Goal: Task Accomplishment & Management: Use online tool/utility

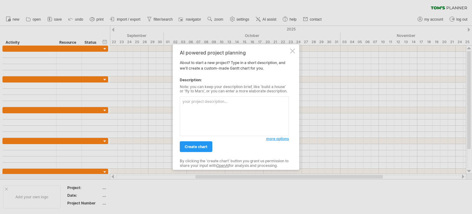
click at [195, 108] on textarea at bounding box center [234, 116] width 109 height 40
paste textarea "依照參考圖的細部項目提供完整的騎乘甘特圖"
type textarea "依"
paste textarea "一、活動報名系統與場地租借系統（新系統） 環境建置、系統版型設計：[DATE] 系統開發：[DATE]至[DATE] 系統測試：[DATE]至[DATE] 系…"
type textarea "一、活動報名系統與場地租借系統（新系統） 環境建置、系統版型設計：[DATE] 系統開發：[DATE]至[DATE] 系統測試：[DATE]至[DATE] 系…"
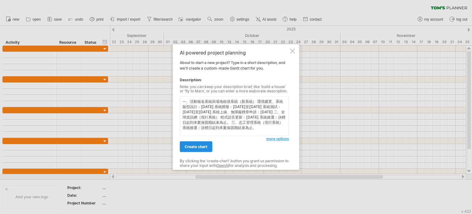
click at [198, 147] on span "create chart" at bounding box center [196, 146] width 23 height 5
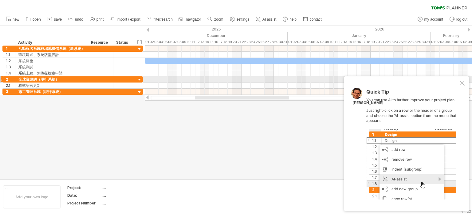
click at [461, 82] on div at bounding box center [462, 83] width 5 height 5
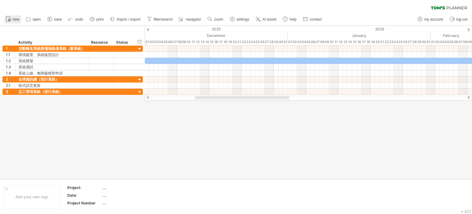
click at [13, 17] on span "new" at bounding box center [16, 19] width 7 height 4
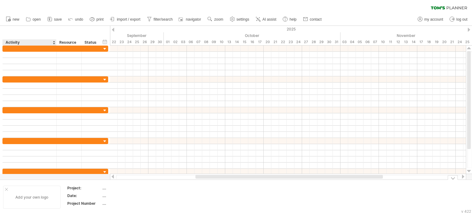
click at [7, 189] on div at bounding box center [6, 188] width 3 height 3
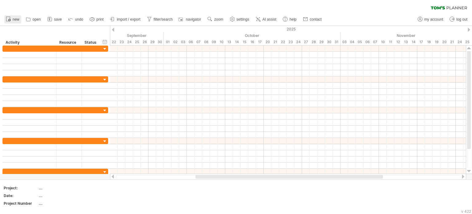
click at [14, 18] on span "new" at bounding box center [16, 19] width 7 height 4
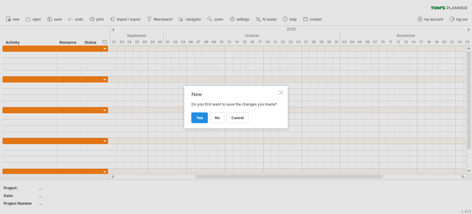
click at [205, 121] on link "yes" at bounding box center [199, 117] width 17 height 11
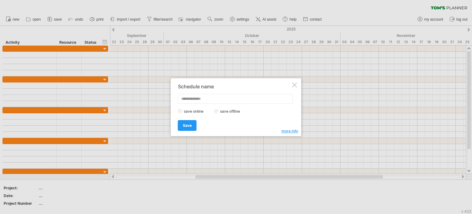
click at [295, 85] on div at bounding box center [294, 84] width 5 height 5
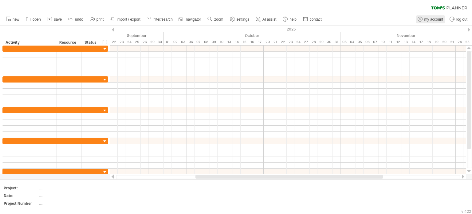
click at [437, 16] on link "my account" at bounding box center [430, 19] width 29 height 8
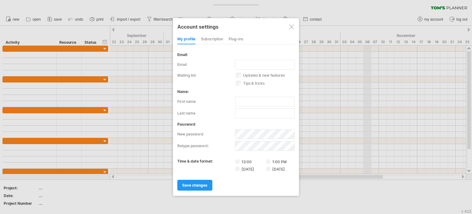
type input "**********"
click at [289, 28] on div at bounding box center [291, 26] width 5 height 5
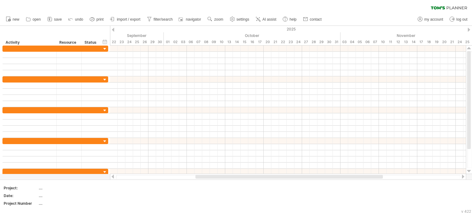
click at [43, 18] on ul "new open" at bounding box center [163, 19] width 321 height 13
click at [39, 20] on span "open" at bounding box center [37, 19] width 8 height 4
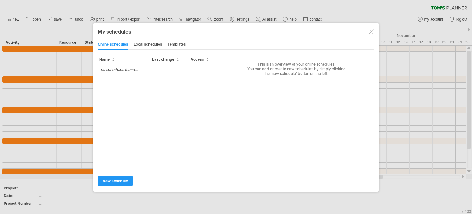
click at [106, 68] on td "no schedules found..." at bounding box center [119, 69] width 43 height 11
click at [152, 45] on div "local schedules" at bounding box center [148, 45] width 28 height 10
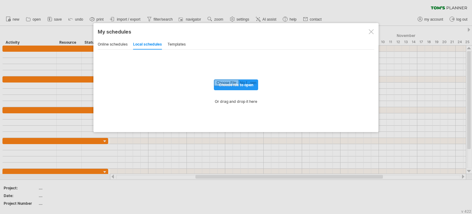
click at [178, 44] on div "templates" at bounding box center [176, 45] width 18 height 10
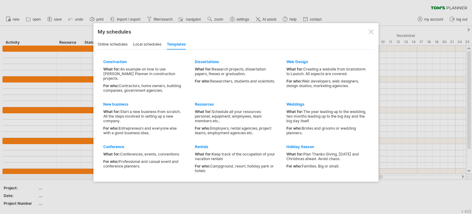
click at [371, 32] on div at bounding box center [371, 31] width 5 height 5
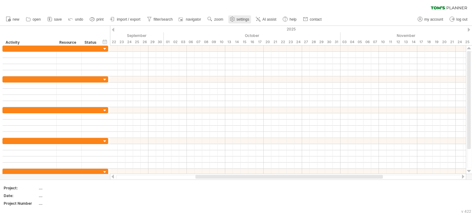
click at [237, 19] on span "settings" at bounding box center [243, 19] width 13 height 4
select select "*"
select select "**"
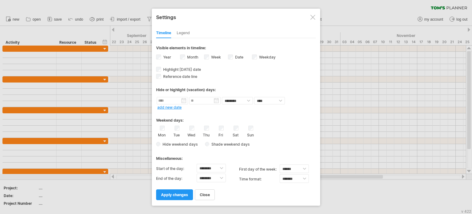
click at [312, 15] on div at bounding box center [312, 17] width 5 height 5
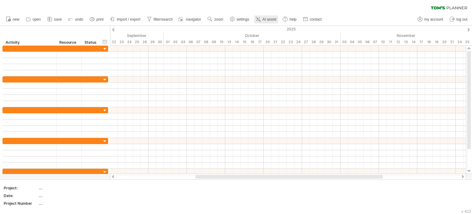
click at [260, 18] on icon at bounding box center [258, 19] width 6 height 6
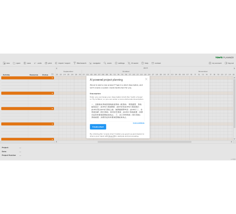
scroll to position [2, 0]
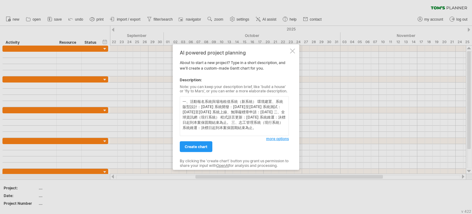
type textarea "一、活動報名系統與場地租借系統（新系統） 環境建置、系統版型設計：[DATE] 系統開發：[DATE]至[DATE] 系統測試：[DATE]至[DATE] 系…"
click at [271, 139] on span "more options" at bounding box center [277, 138] width 23 height 5
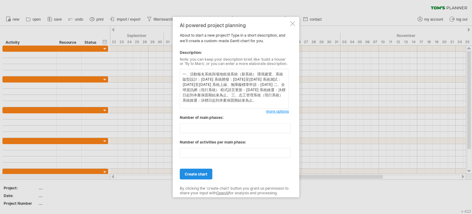
click at [195, 175] on span "create chart" at bounding box center [196, 173] width 23 height 5
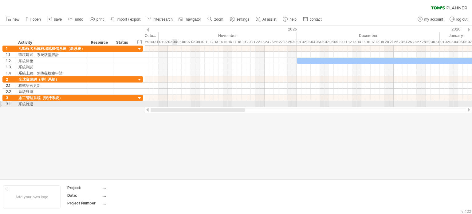
drag, startPoint x: 248, startPoint y: 109, endPoint x: 161, endPoint y: 105, distance: 87.1
click at [163, 105] on div "Trying to reach [DOMAIN_NAME] Connected again... 0% clear filter new 1" at bounding box center [236, 107] width 472 height 214
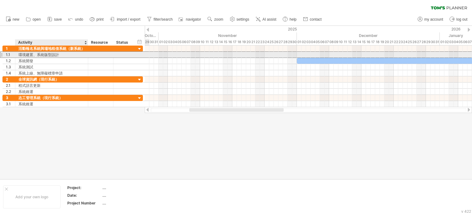
click at [52, 54] on div "環境建置、系統版型設計" at bounding box center [51, 55] width 66 height 6
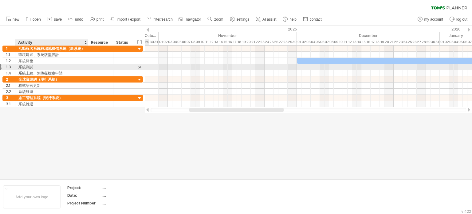
click at [55, 65] on div "系統測試" at bounding box center [51, 67] width 66 height 6
click at [140, 66] on div at bounding box center [140, 67] width 6 height 6
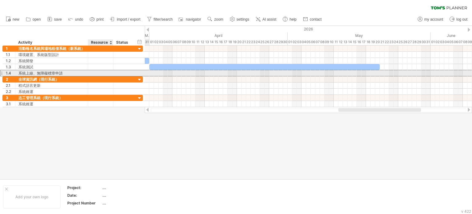
click at [113, 73] on div at bounding box center [123, 73] width 20 height 6
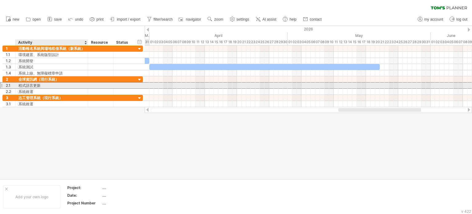
click at [50, 85] on div "程式語言更新" at bounding box center [51, 85] width 66 height 6
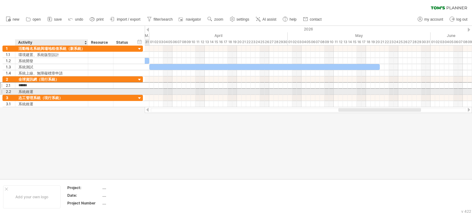
click at [42, 92] on div "系統維運" at bounding box center [51, 92] width 66 height 6
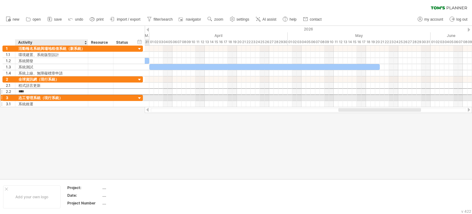
click at [34, 101] on div "系統維運" at bounding box center [51, 104] width 66 height 6
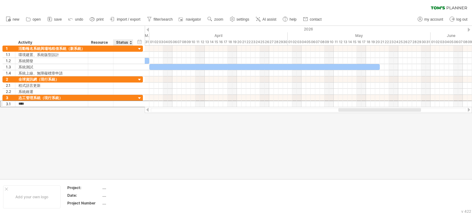
click at [131, 115] on div at bounding box center [236, 102] width 472 height 153
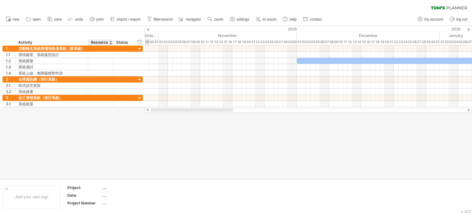
drag, startPoint x: 365, startPoint y: 108, endPoint x: 76, endPoint y: 110, distance: 288.6
click at [82, 111] on div "Trying to reach [DOMAIN_NAME] Connected again... 0% clear filter new 1" at bounding box center [236, 107] width 472 height 214
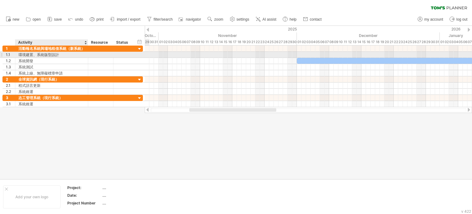
click at [31, 56] on div "環境建置、系統版型設計" at bounding box center [51, 55] width 66 height 6
click at [3, 55] on div "1.1" at bounding box center [9, 55] width 13 height 6
click at [3, 54] on div "1.1" at bounding box center [9, 55] width 13 height 6
click at [98, 56] on div at bounding box center [100, 55] width 19 height 6
click at [98, 56] on input "text" at bounding box center [100, 55] width 19 height 6
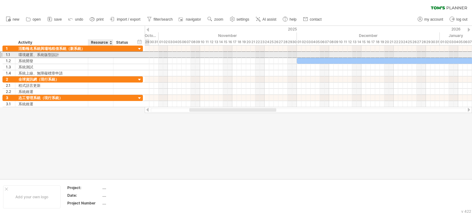
click at [98, 56] on input "text" at bounding box center [100, 55] width 19 height 6
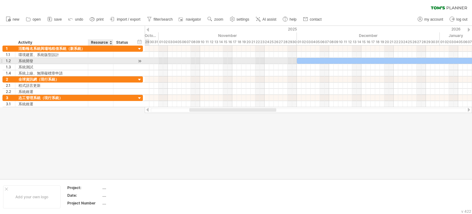
click at [96, 61] on div at bounding box center [100, 61] width 19 height 6
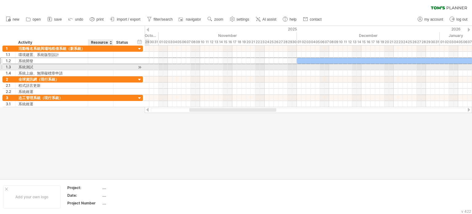
click at [94, 67] on div at bounding box center [100, 67] width 19 height 6
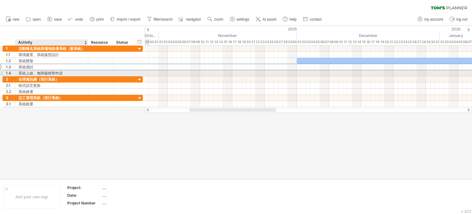
click at [91, 71] on div at bounding box center [100, 73] width 19 height 6
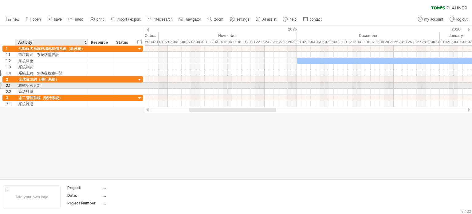
click at [81, 87] on div "程式語言更新" at bounding box center [51, 85] width 66 height 6
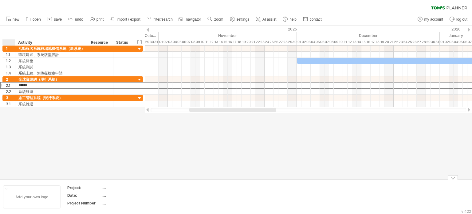
click at [7, 188] on div at bounding box center [6, 188] width 3 height 3
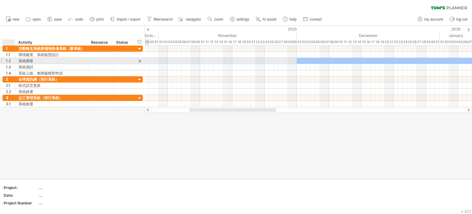
click at [12, 59] on div "1.2" at bounding box center [10, 61] width 9 height 6
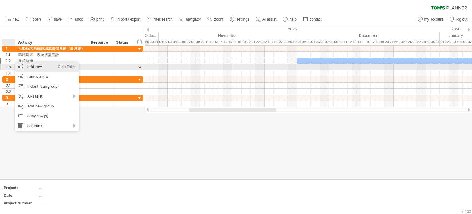
click at [52, 66] on div "add row Ctrl+Enter Cmd+Enter" at bounding box center [46, 67] width 63 height 10
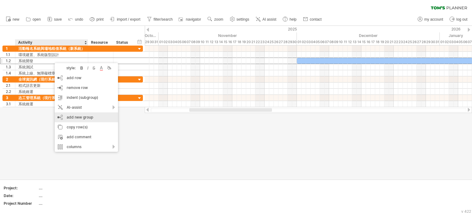
click at [103, 116] on div "add new group" at bounding box center [86, 117] width 63 height 10
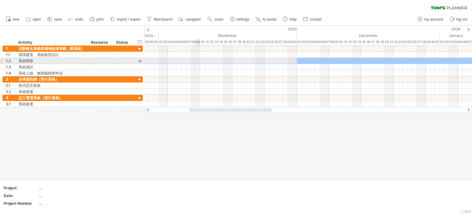
click at [195, 61] on div at bounding box center [308, 61] width 327 height 6
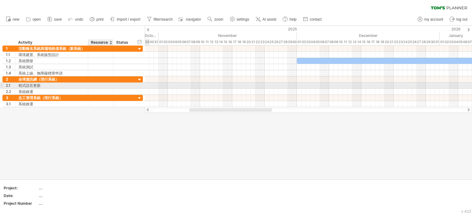
click at [98, 85] on div at bounding box center [100, 85] width 19 height 6
click at [98, 85] on input "text" at bounding box center [100, 85] width 19 height 6
click at [95, 87] on input "text" at bounding box center [100, 85] width 19 height 6
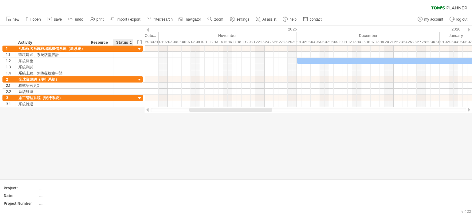
click at [121, 43] on div "Status" at bounding box center [123, 42] width 14 height 6
click at [121, 43] on input "******" at bounding box center [123, 42] width 14 height 6
click at [106, 44] on div "Resource" at bounding box center [100, 42] width 19 height 6
click at [106, 44] on input "********" at bounding box center [100, 42] width 19 height 6
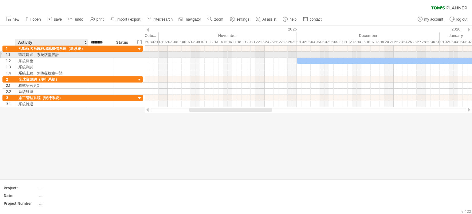
click at [92, 57] on div at bounding box center [100, 55] width 19 height 6
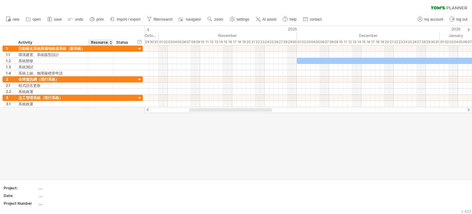
click at [106, 42] on div "Resource" at bounding box center [100, 42] width 19 height 6
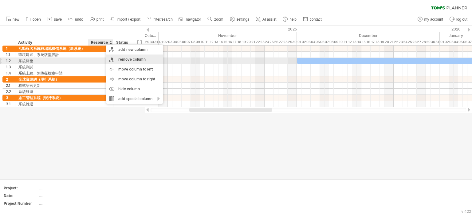
click at [130, 60] on div "remove column" at bounding box center [134, 59] width 57 height 10
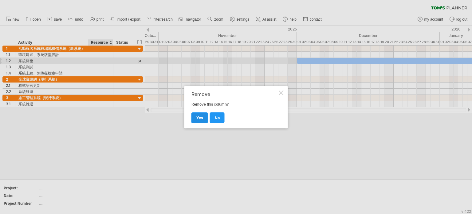
click at [200, 116] on span "yes" at bounding box center [199, 117] width 7 height 5
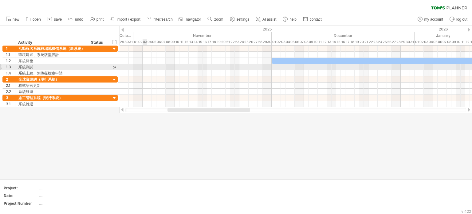
click at [145, 69] on div at bounding box center [296, 67] width 352 height 6
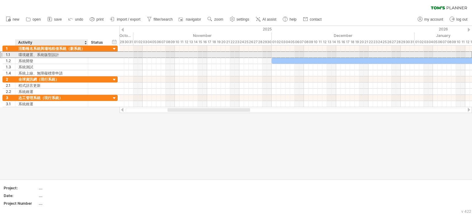
click at [52, 55] on div "環境建置、系統版型設計" at bounding box center [51, 55] width 66 height 6
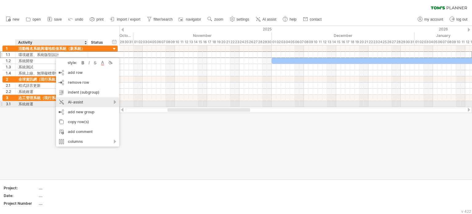
click at [100, 104] on div "AI-assist" at bounding box center [87, 102] width 63 height 10
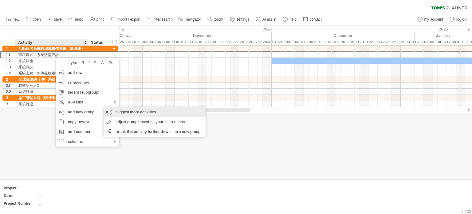
click at [125, 112] on div "suggest more activities" at bounding box center [155, 112] width 102 height 10
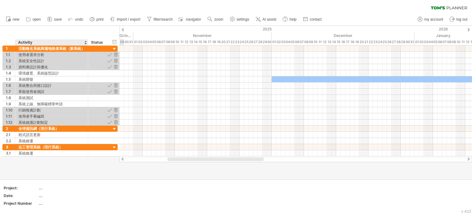
click at [83, 65] on div "資料庫設計與優化" at bounding box center [51, 67] width 66 height 6
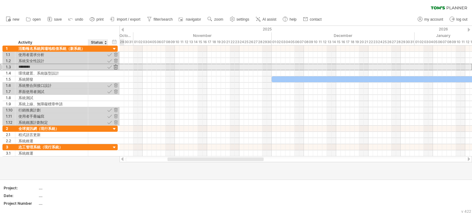
click at [114, 66] on div at bounding box center [116, 67] width 6 height 6
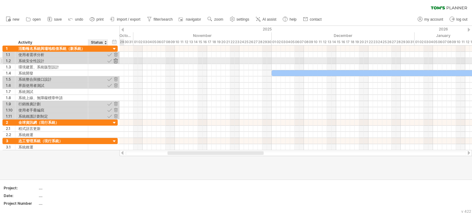
click at [115, 59] on div at bounding box center [116, 61] width 6 height 6
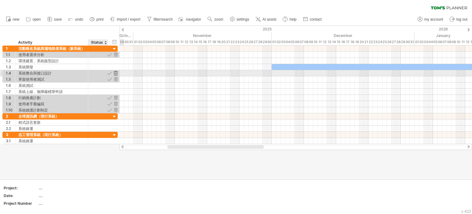
click at [116, 71] on div at bounding box center [116, 73] width 6 height 6
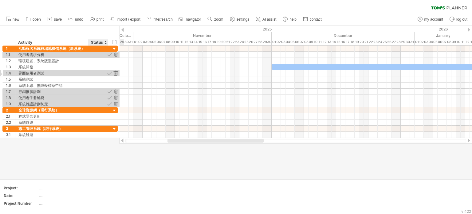
click at [116, 71] on div at bounding box center [116, 73] width 6 height 6
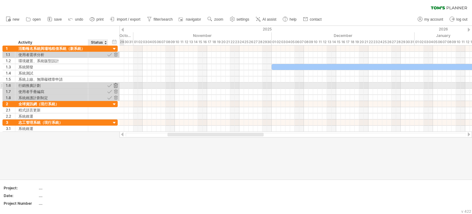
click at [114, 85] on div at bounding box center [116, 85] width 6 height 6
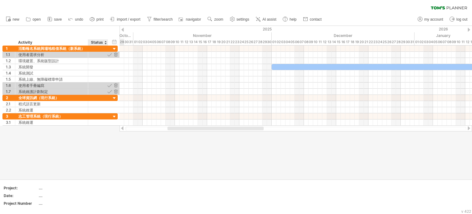
click at [114, 85] on div at bounding box center [116, 85] width 6 height 6
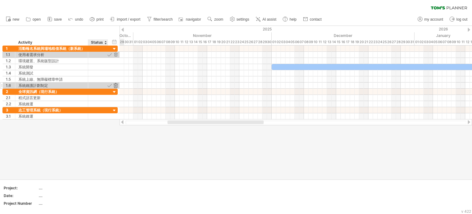
click at [115, 85] on div at bounding box center [116, 85] width 6 height 6
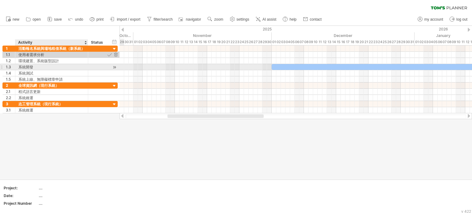
click at [39, 67] on div "系統開發" at bounding box center [51, 67] width 66 height 6
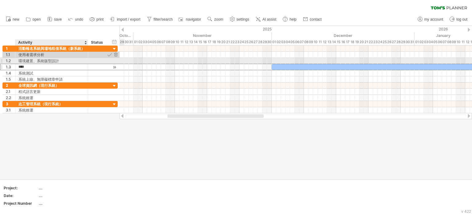
click at [36, 66] on input "****" at bounding box center [51, 67] width 66 height 6
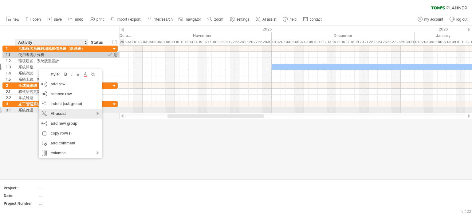
click at [78, 113] on div "AI-assist" at bounding box center [70, 113] width 63 height 10
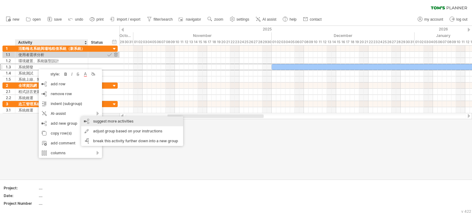
click at [125, 119] on div "suggest more activities" at bounding box center [132, 121] width 102 height 10
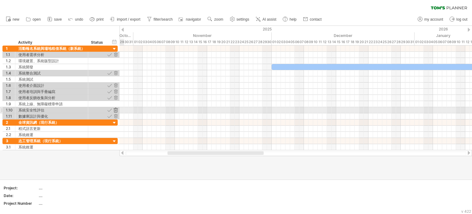
click at [115, 108] on div at bounding box center [116, 110] width 6 height 6
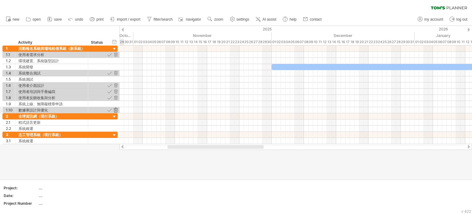
click at [115, 109] on div at bounding box center [116, 110] width 6 height 6
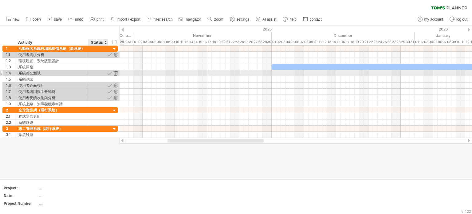
click at [116, 71] on div at bounding box center [116, 73] width 6 height 6
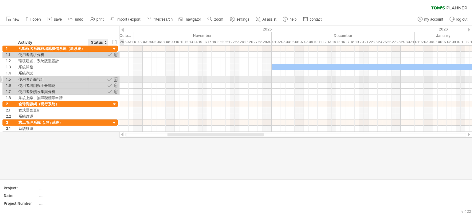
click at [114, 77] on div at bounding box center [116, 79] width 6 height 6
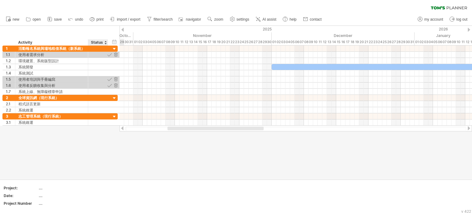
click at [114, 77] on div at bounding box center [116, 79] width 6 height 6
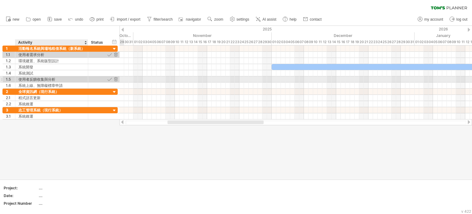
click at [30, 79] on div "使用者反饋收集與分析" at bounding box center [51, 79] width 66 height 6
click at [30, 79] on input "**********" at bounding box center [51, 79] width 66 height 6
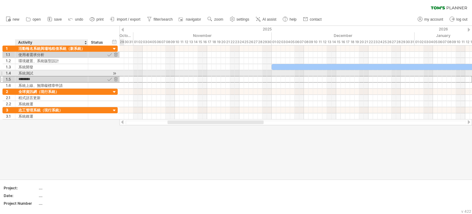
type input "******"
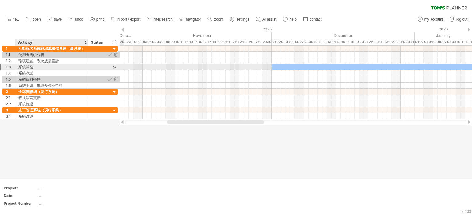
click at [60, 69] on div "系統開發" at bounding box center [51, 67] width 66 height 6
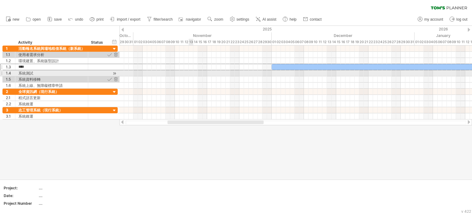
click at [191, 75] on div at bounding box center [296, 73] width 352 height 6
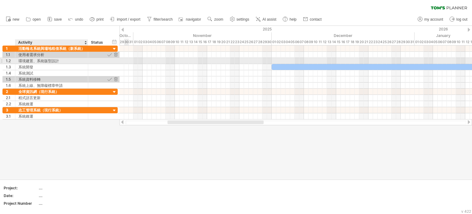
click at [19, 60] on div "環境建置、系統版型設計" at bounding box center [51, 61] width 66 height 6
click at [19, 60] on input "**********" at bounding box center [51, 61] width 66 height 6
click at [20, 61] on input "**********" at bounding box center [51, 61] width 66 height 6
click at [41, 59] on input "**********" at bounding box center [51, 61] width 66 height 6
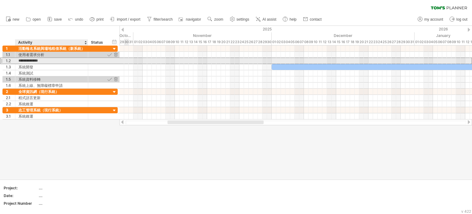
click at [41, 61] on input "**********" at bounding box center [51, 61] width 66 height 6
drag, startPoint x: 41, startPoint y: 60, endPoint x: 71, endPoint y: 60, distance: 30.4
click at [71, 60] on input "**********" at bounding box center [51, 61] width 66 height 6
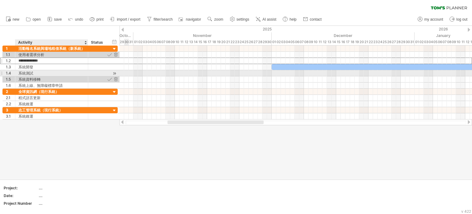
type input "******"
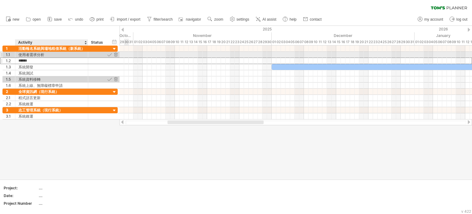
click at [60, 54] on div "使用者需求分析" at bounding box center [51, 55] width 66 height 6
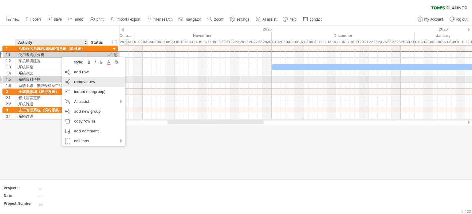
click at [91, 81] on span "remove row" at bounding box center [84, 81] width 21 height 5
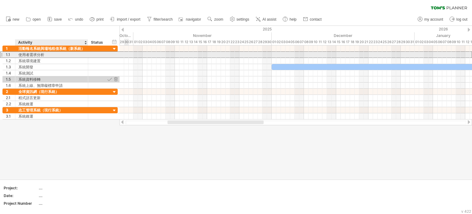
click at [53, 53] on div "使用者需求分析" at bounding box center [51, 55] width 66 height 6
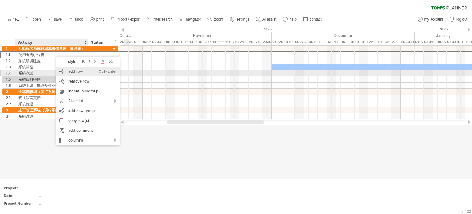
click at [91, 72] on div "add row Ctrl+Enter Cmd+Enter" at bounding box center [87, 71] width 63 height 10
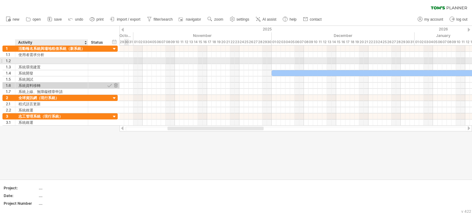
click at [53, 59] on div at bounding box center [51, 61] width 66 height 6
click at [53, 59] on input "text" at bounding box center [51, 61] width 66 height 6
paste input "*******"
click at [23, 60] on input "*******" at bounding box center [51, 61] width 66 height 6
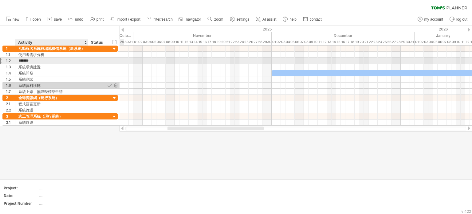
click at [22, 61] on input "*******" at bounding box center [51, 61] width 66 height 6
type input "******"
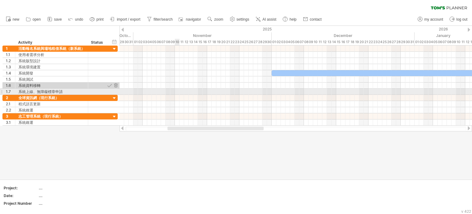
click at [177, 94] on div at bounding box center [296, 92] width 352 height 6
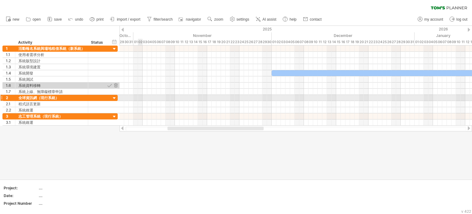
click at [135, 101] on div at bounding box center [296, 104] width 352 height 6
click at [105, 101] on div at bounding box center [98, 104] width 20 height 6
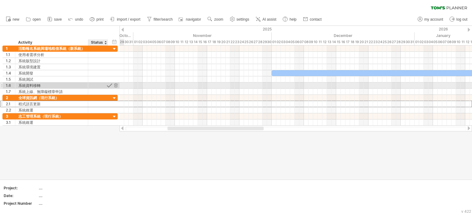
click at [110, 84] on div at bounding box center [110, 85] width 6 height 6
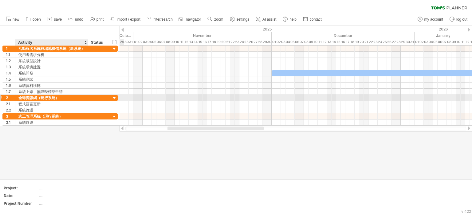
click at [89, 99] on div at bounding box center [98, 98] width 20 height 6
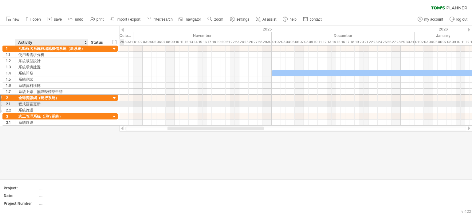
click at [71, 107] on div "系統維運" at bounding box center [51, 110] width 66 height 6
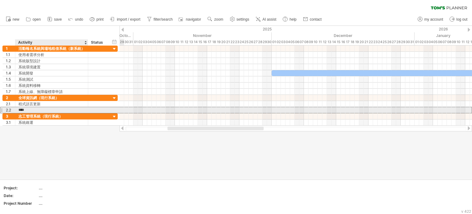
click at [58, 110] on input "****" at bounding box center [51, 110] width 66 height 6
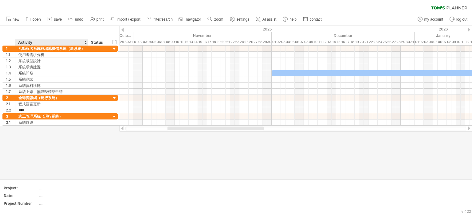
click at [49, 130] on div at bounding box center [236, 102] width 472 height 153
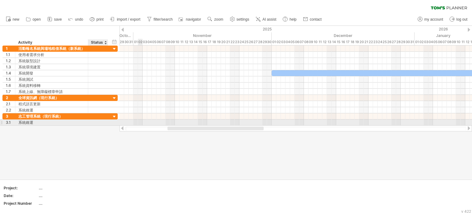
click at [108, 121] on div at bounding box center [98, 122] width 20 height 6
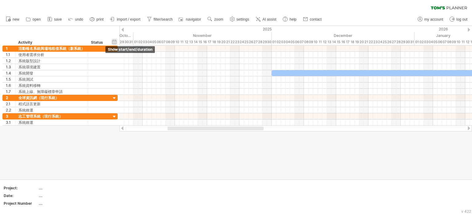
click at [114, 40] on div "hide start/end/duration show start/end/duration" at bounding box center [115, 41] width 6 height 6
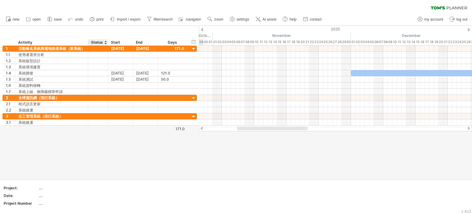
click at [98, 41] on div "Status" at bounding box center [98, 42] width 14 height 6
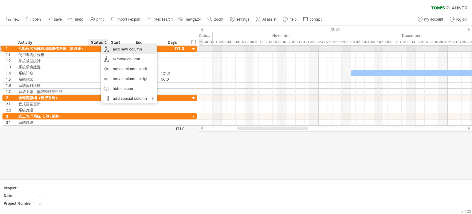
click at [123, 49] on div "add new column" at bounding box center [129, 49] width 57 height 10
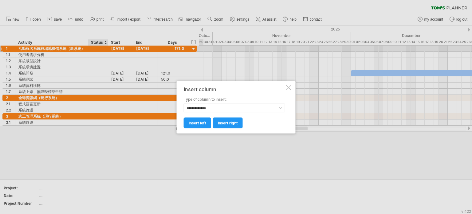
click at [290, 86] on div at bounding box center [288, 87] width 5 height 5
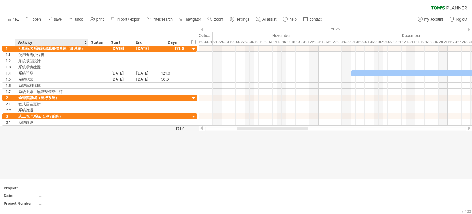
drag, startPoint x: 90, startPoint y: 39, endPoint x: 93, endPoint y: 38, distance: 3.9
click at [95, 41] on div "Status" at bounding box center [98, 42] width 14 height 6
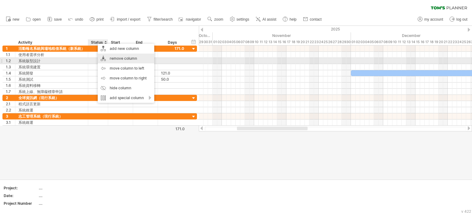
click at [121, 60] on div "remove column" at bounding box center [126, 58] width 57 height 10
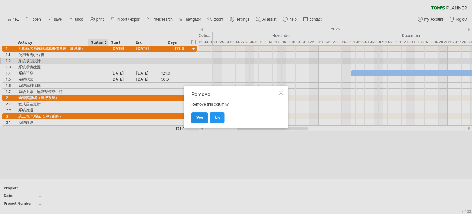
click at [197, 114] on link "yes" at bounding box center [199, 117] width 17 height 11
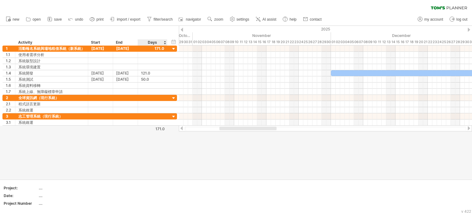
click at [154, 40] on div "Days" at bounding box center [152, 42] width 29 height 6
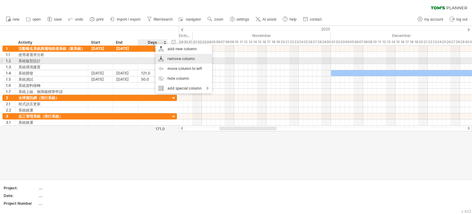
click at [172, 58] on div "remove column" at bounding box center [183, 59] width 57 height 10
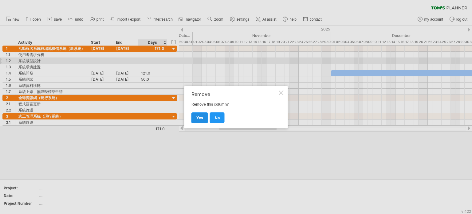
click at [197, 115] on span "yes" at bounding box center [199, 117] width 7 height 5
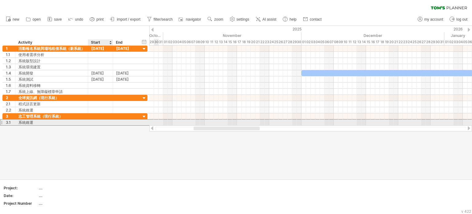
click at [96, 121] on div at bounding box center [100, 122] width 25 height 6
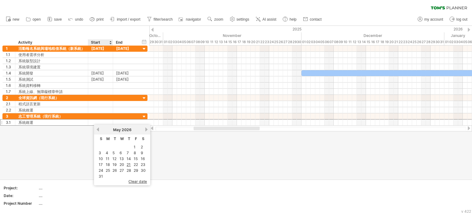
click at [113, 131] on span "May" at bounding box center [117, 129] width 8 height 5
click at [98, 129] on link "previous" at bounding box center [98, 129] width 5 height 5
click at [98, 128] on link "previous" at bounding box center [98, 129] width 5 height 5
click at [127, 146] on link "1" at bounding box center [127, 147] width 3 height 6
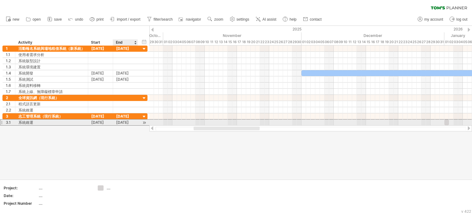
click at [128, 121] on div "[DATE]" at bounding box center [125, 122] width 25 height 6
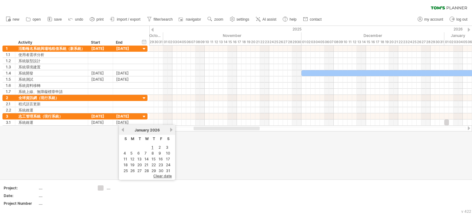
click at [170, 128] on link "next" at bounding box center [171, 129] width 5 height 5
click at [170, 128] on link "next" at bounding box center [170, 129] width 5 height 5
click at [170, 128] on link "next" at bounding box center [171, 129] width 5 height 5
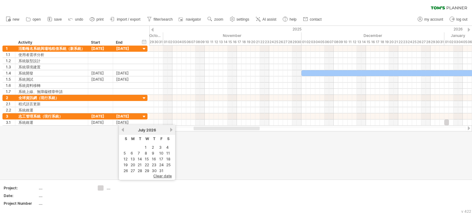
click at [170, 128] on link "next" at bounding box center [171, 129] width 5 height 5
click at [154, 169] on link "31" at bounding box center [155, 170] width 6 height 6
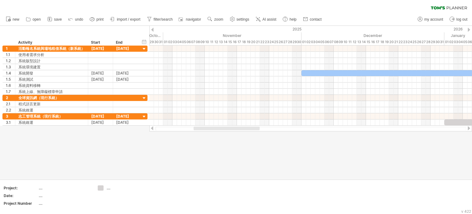
click at [157, 154] on div at bounding box center [236, 102] width 472 height 153
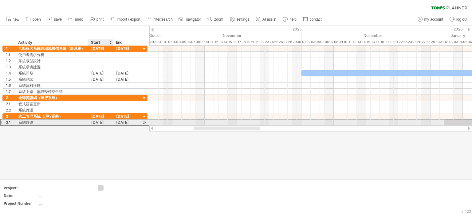
drag, startPoint x: 99, startPoint y: 121, endPoint x: 116, endPoint y: 121, distance: 16.6
click at [116, 121] on div "3.1 **** 系統維運 [DATE] [DATE]" at bounding box center [74, 122] width 145 height 6
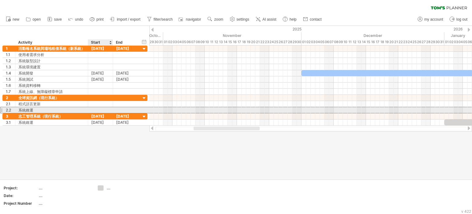
click at [103, 109] on div at bounding box center [100, 110] width 25 height 6
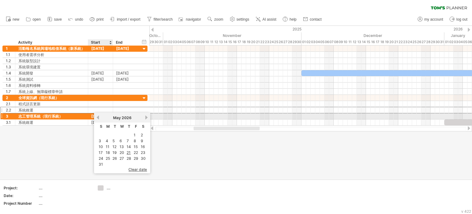
click at [117, 117] on span "May" at bounding box center [117, 117] width 8 height 5
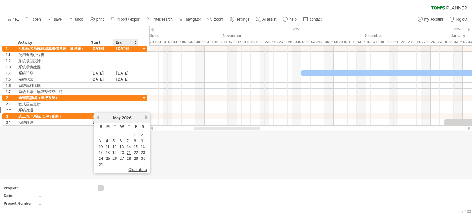
click at [130, 168] on span "clear date" at bounding box center [137, 169] width 18 height 5
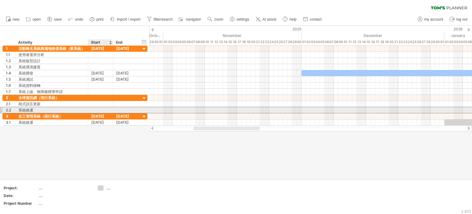
click at [98, 109] on div at bounding box center [100, 110] width 25 height 6
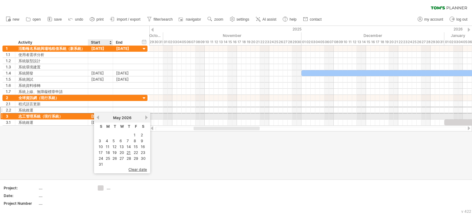
click at [94, 116] on div "[DATE]" at bounding box center [100, 116] width 25 height 6
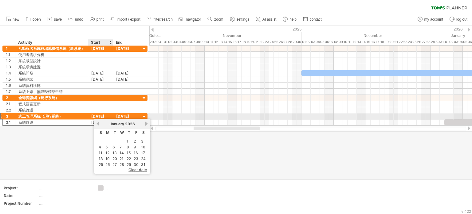
click at [96, 116] on div "[DATE]" at bounding box center [100, 116] width 25 height 6
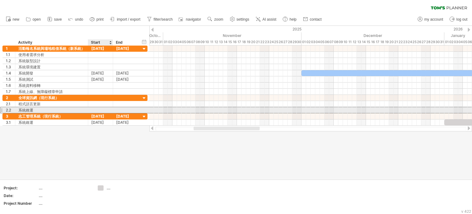
click at [97, 108] on div at bounding box center [100, 110] width 25 height 6
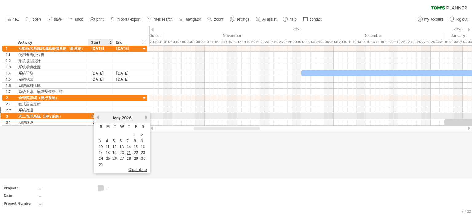
click at [97, 117] on link "previous" at bounding box center [98, 117] width 5 height 5
click at [96, 117] on link "previous" at bounding box center [98, 117] width 5 height 5
click at [145, 116] on link "next" at bounding box center [146, 117] width 5 height 5
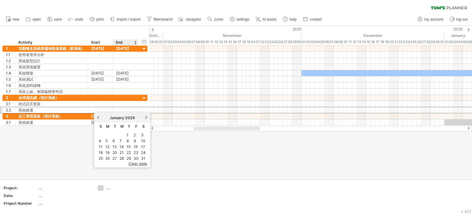
click at [126, 134] on td "1" at bounding box center [129, 134] width 6 height 5
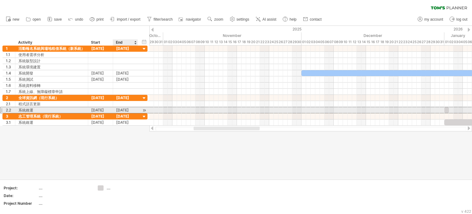
click at [134, 108] on div "[DATE]" at bounding box center [125, 110] width 25 height 6
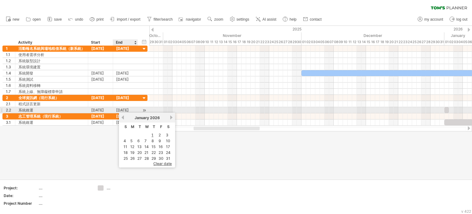
click at [134, 108] on div "[DATE]" at bounding box center [125, 110] width 25 height 6
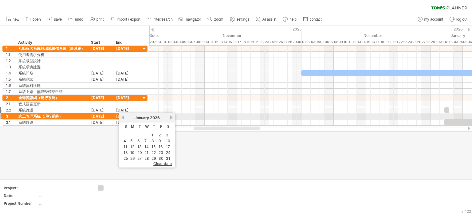
click at [169, 116] on link "next" at bounding box center [171, 117] width 5 height 5
click at [168, 116] on link "next" at bounding box center [170, 117] width 5 height 5
click at [169, 116] on link "next" at bounding box center [171, 117] width 5 height 5
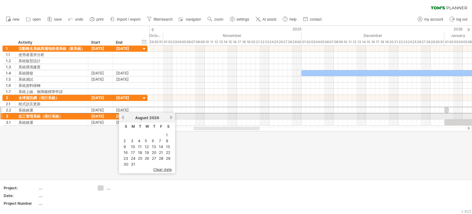
click at [169, 116] on link "next" at bounding box center [171, 117] width 5 height 5
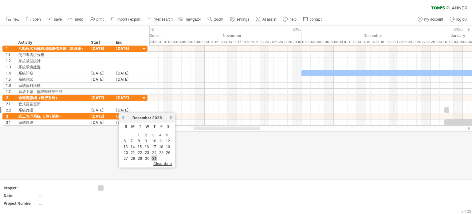
click at [155, 156] on link "31" at bounding box center [155, 158] width 6 height 6
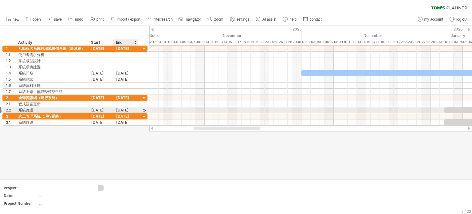
click at [130, 110] on div "[DATE]" at bounding box center [125, 110] width 25 height 6
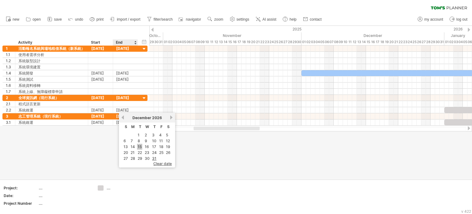
click at [139, 146] on link "15" at bounding box center [139, 147] width 5 height 6
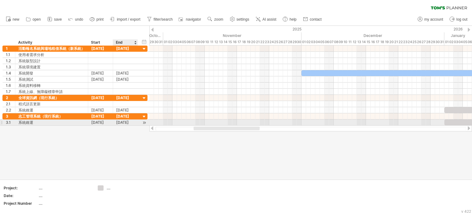
click at [126, 121] on div "[DATE]" at bounding box center [125, 122] width 25 height 6
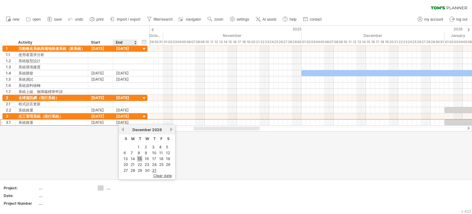
click at [139, 158] on link "15" at bounding box center [139, 158] width 5 height 6
click at [159, 149] on div at bounding box center [236, 102] width 472 height 153
click at [99, 41] on div "Start" at bounding box center [100, 42] width 18 height 6
click at [98, 42] on div "Start" at bounding box center [100, 42] width 18 height 6
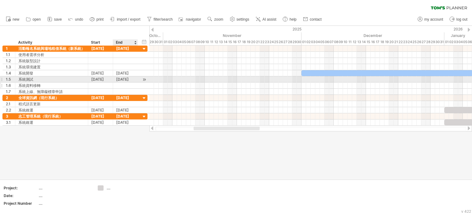
click at [127, 82] on div at bounding box center [125, 85] width 25 height 6
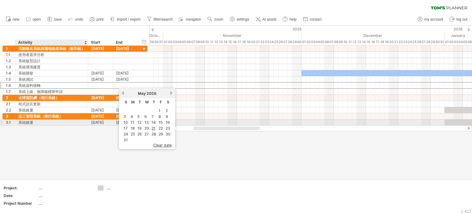
click at [87, 124] on div "3.1 **** 系統維運 [DATE] [DATE]" at bounding box center [74, 122] width 145 height 6
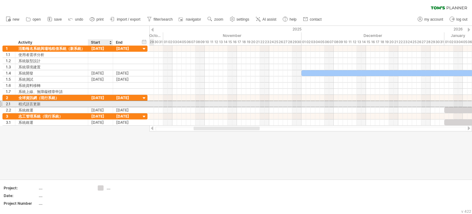
click at [106, 104] on div at bounding box center [100, 104] width 25 height 6
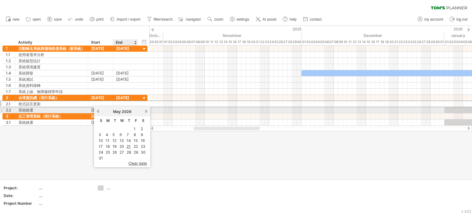
click at [144, 109] on link "next" at bounding box center [146, 111] width 5 height 5
click at [96, 111] on link "previous" at bounding box center [98, 111] width 5 height 5
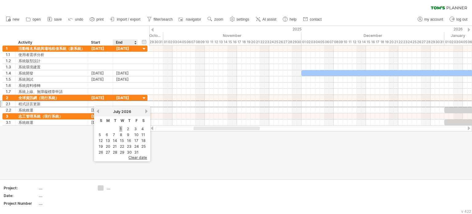
click at [119, 126] on link "1" at bounding box center [120, 129] width 3 height 6
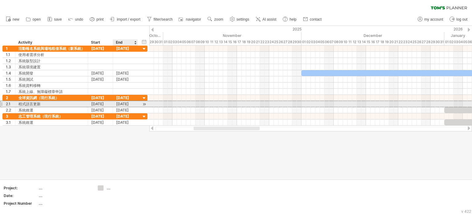
click at [133, 103] on div "[DATE]" at bounding box center [125, 104] width 25 height 6
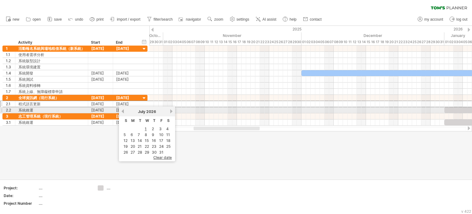
click at [169, 111] on link "next" at bounding box center [171, 111] width 5 height 5
click at [121, 109] on link "previous" at bounding box center [122, 111] width 5 height 5
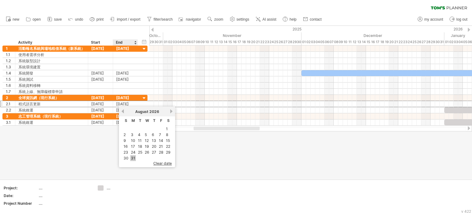
click at [133, 157] on link "31" at bounding box center [133, 158] width 6 height 6
click at [139, 157] on div at bounding box center [236, 102] width 472 height 153
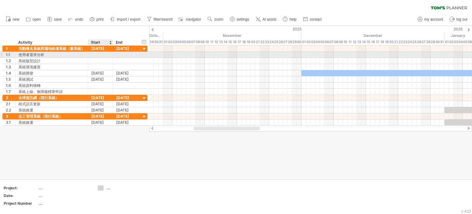
click at [106, 56] on div at bounding box center [100, 55] width 25 height 6
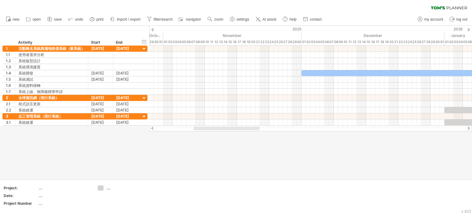
drag, startPoint x: 269, startPoint y: 140, endPoint x: 288, endPoint y: 70, distance: 72.2
click at [269, 141] on div at bounding box center [236, 102] width 472 height 153
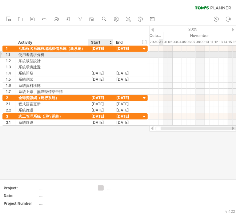
click at [101, 54] on div at bounding box center [100, 55] width 25 height 6
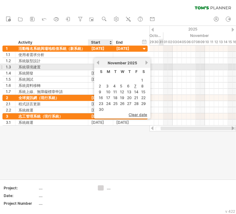
click at [98, 64] on link "previous" at bounding box center [98, 62] width 5 height 5
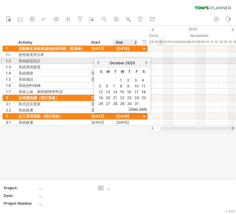
click at [145, 61] on link "next" at bounding box center [146, 62] width 5 height 5
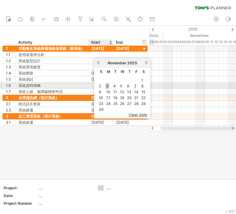
click at [106, 85] on link "3" at bounding box center [107, 86] width 4 height 6
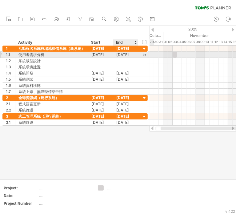
click at [124, 53] on div "[DATE]" at bounding box center [125, 55] width 25 height 6
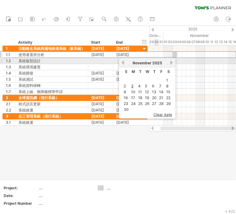
click at [171, 61] on link "next" at bounding box center [171, 62] width 5 height 5
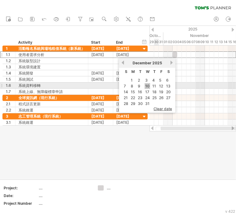
click at [147, 85] on link "10" at bounding box center [147, 86] width 6 height 6
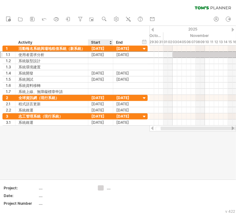
click at [110, 41] on div at bounding box center [110, 42] width 2 height 6
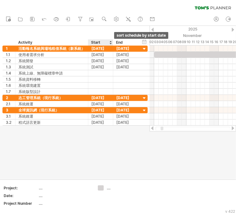
click at [110, 41] on div at bounding box center [110, 42] width 2 height 6
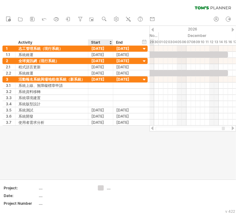
click at [110, 41] on div at bounding box center [110, 42] width 2 height 6
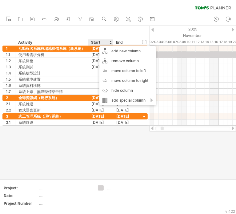
click at [130, 132] on div at bounding box center [118, 102] width 236 height 153
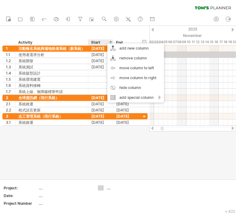
click at [102, 139] on div at bounding box center [118, 102] width 236 height 153
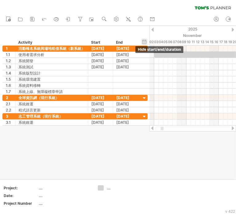
click at [145, 42] on div "hide start/end/duration show start/end/duration" at bounding box center [144, 41] width 6 height 6
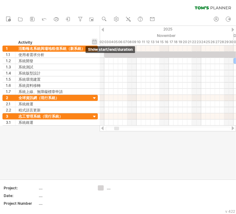
click at [93, 39] on div "hide start/end/duration show start/end/duration" at bounding box center [95, 41] width 6 height 6
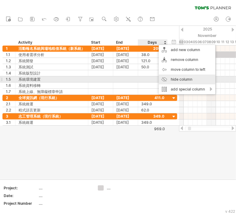
click at [173, 79] on div "hide column" at bounding box center [187, 79] width 57 height 10
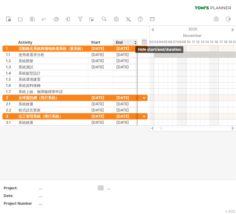
click at [143, 40] on div "hide start/end/duration show start/end/duration" at bounding box center [144, 41] width 6 height 6
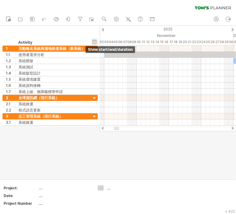
click at [95, 41] on div "hide start/end/duration show start/end/duration" at bounding box center [95, 41] width 6 height 6
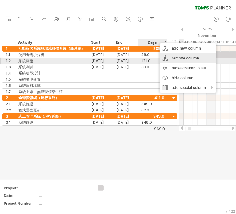
click at [166, 59] on div "remove column" at bounding box center [187, 58] width 57 height 10
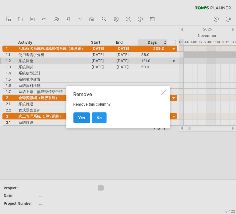
click at [81, 122] on link "yes" at bounding box center [81, 117] width 17 height 11
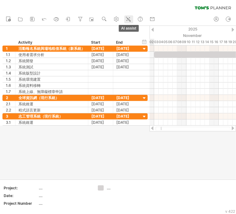
click at [128, 19] on icon at bounding box center [128, 19] width 3 height 3
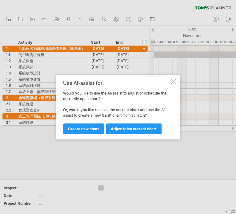
click at [171, 81] on div at bounding box center [173, 81] width 5 height 5
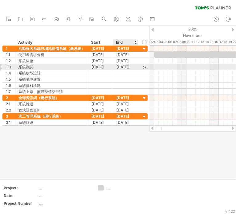
click at [143, 66] on div at bounding box center [144, 67] width 6 height 6
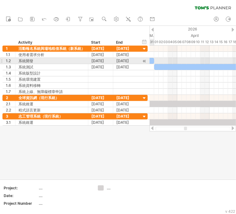
click at [145, 61] on div at bounding box center [144, 61] width 6 height 6
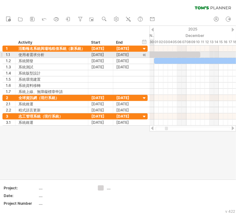
click at [144, 55] on div at bounding box center [144, 55] width 6 height 6
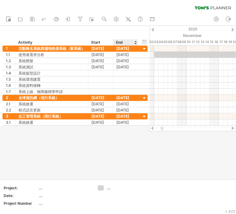
click at [137, 149] on div at bounding box center [118, 102] width 236 height 153
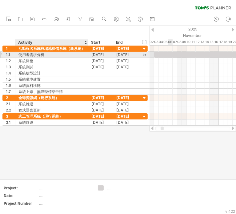
click at [27, 53] on div "使用者需求分析" at bounding box center [51, 55] width 66 height 6
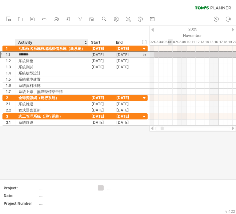
click at [27, 53] on input "*******" at bounding box center [51, 55] width 66 height 6
paste input "****"
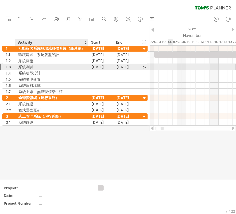
click at [71, 69] on div "1.3 **** 系統測試 [DATE] [DATE]" at bounding box center [74, 67] width 145 height 6
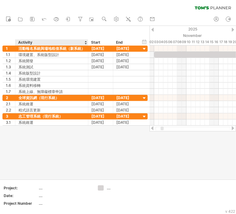
click at [85, 142] on div at bounding box center [118, 102] width 236 height 153
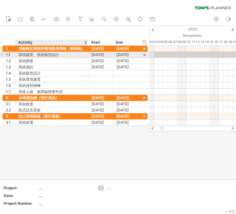
click at [44, 53] on div "環境建置、系統版型設計" at bounding box center [51, 55] width 66 height 6
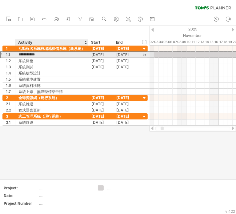
click at [44, 53] on input "**********" at bounding box center [51, 55] width 66 height 6
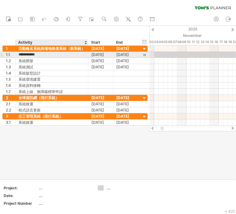
click at [42, 55] on input "**********" at bounding box center [51, 55] width 66 height 6
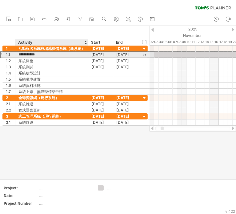
drag, startPoint x: 37, startPoint y: 54, endPoint x: 44, endPoint y: 54, distance: 7.1
click at [44, 54] on input "**********" at bounding box center [51, 55] width 66 height 6
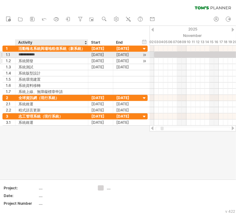
type input "*********"
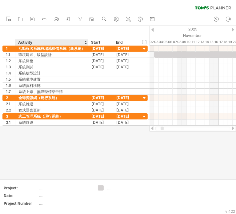
click at [65, 163] on div at bounding box center [118, 102] width 236 height 153
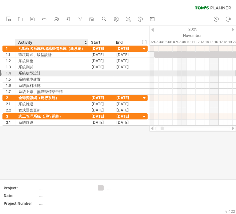
click at [50, 73] on div "系統版型設計" at bounding box center [51, 73] width 66 height 6
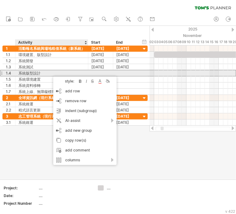
click at [50, 73] on div "系統版型設計" at bounding box center [51, 73] width 66 height 6
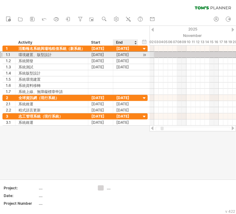
drag, startPoint x: 110, startPoint y: 55, endPoint x: 124, endPoint y: 57, distance: 14.0
click at [124, 57] on div "1.1 ********* 環境建置、版型設計 [DATE] [DATE]" at bounding box center [74, 54] width 145 height 6
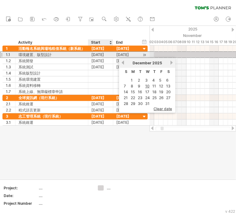
click at [111, 56] on div "[DATE]" at bounding box center [100, 55] width 25 height 6
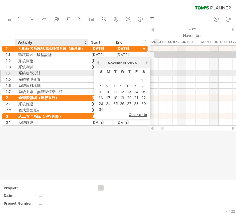
click at [61, 77] on div "系統環境建置" at bounding box center [51, 79] width 66 height 6
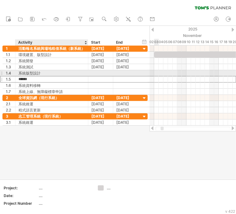
click at [45, 72] on div "系統版型設計" at bounding box center [51, 73] width 66 height 6
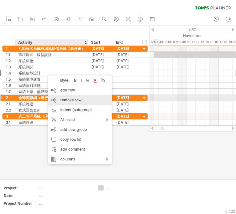
click at [80, 100] on span "remove row" at bounding box center [70, 99] width 21 height 5
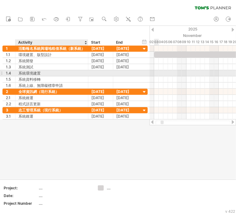
click at [76, 75] on div "系統環境建置" at bounding box center [51, 73] width 66 height 6
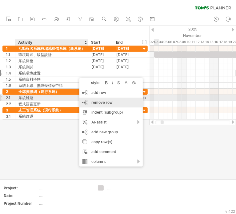
click at [88, 102] on div "remove row remove selected rows" at bounding box center [110, 102] width 63 height 10
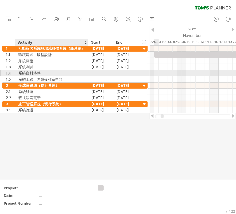
click at [91, 73] on div at bounding box center [100, 73] width 25 height 6
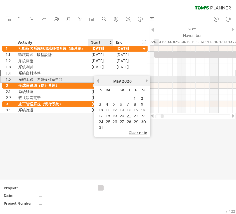
click at [98, 80] on link "previous" at bounding box center [98, 80] width 5 height 5
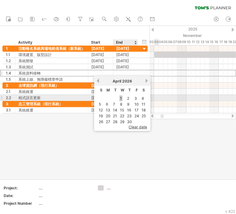
click at [120, 98] on link "1" at bounding box center [120, 98] width 3 height 6
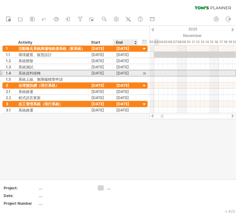
click at [130, 72] on div "[DATE]" at bounding box center [125, 73] width 25 height 6
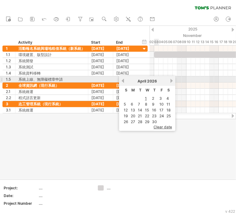
click at [171, 82] on link "next" at bounding box center [171, 80] width 5 height 5
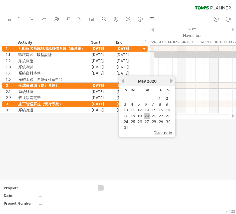
click at [145, 116] on link "20" at bounding box center [147, 116] width 6 height 6
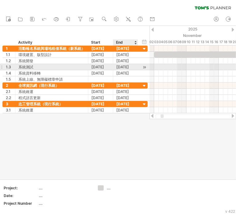
click at [126, 67] on div "[DATE]" at bounding box center [125, 67] width 25 height 6
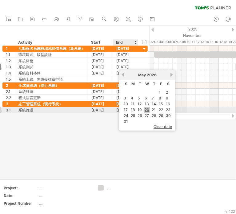
click at [145, 108] on link "20" at bounding box center [147, 110] width 6 height 6
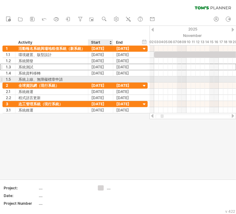
click at [99, 81] on div at bounding box center [100, 79] width 25 height 6
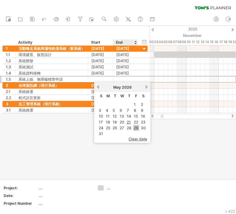
click at [137, 126] on link "29" at bounding box center [136, 128] width 6 height 6
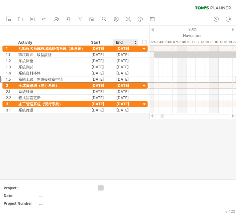
click at [138, 133] on div at bounding box center [118, 102] width 236 height 153
